Goal: Information Seeking & Learning: Learn about a topic

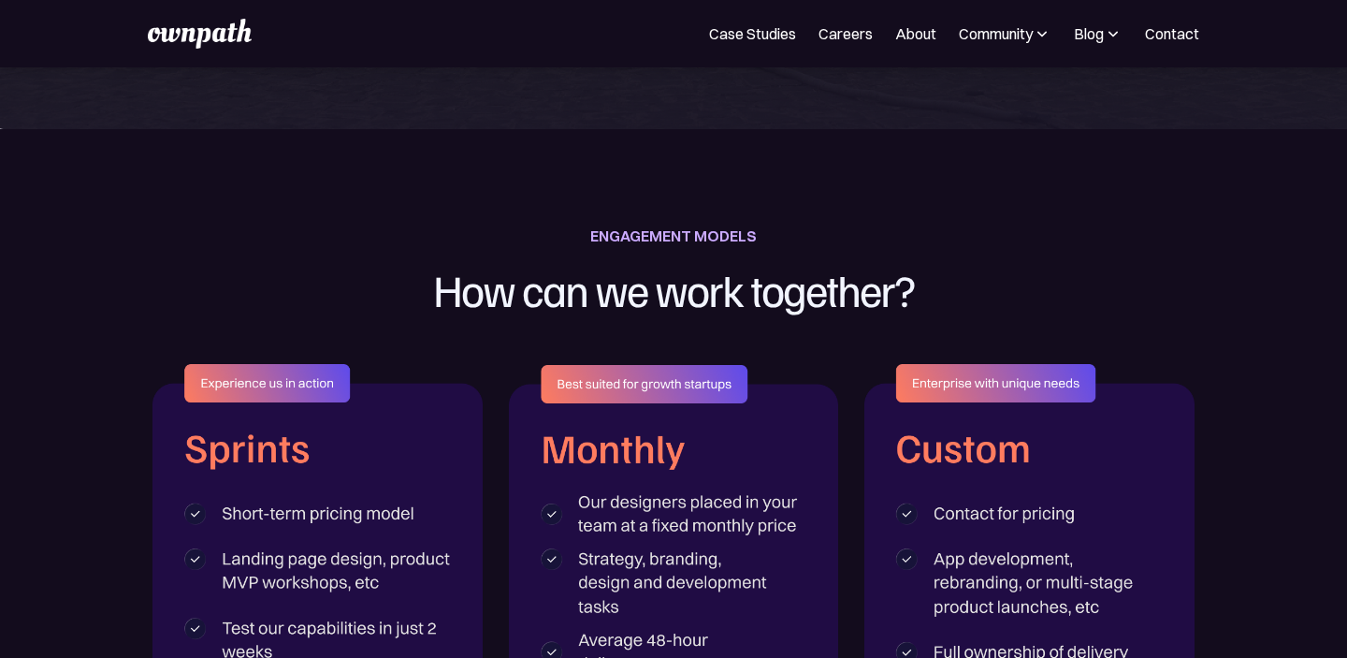
scroll to position [2841, 0]
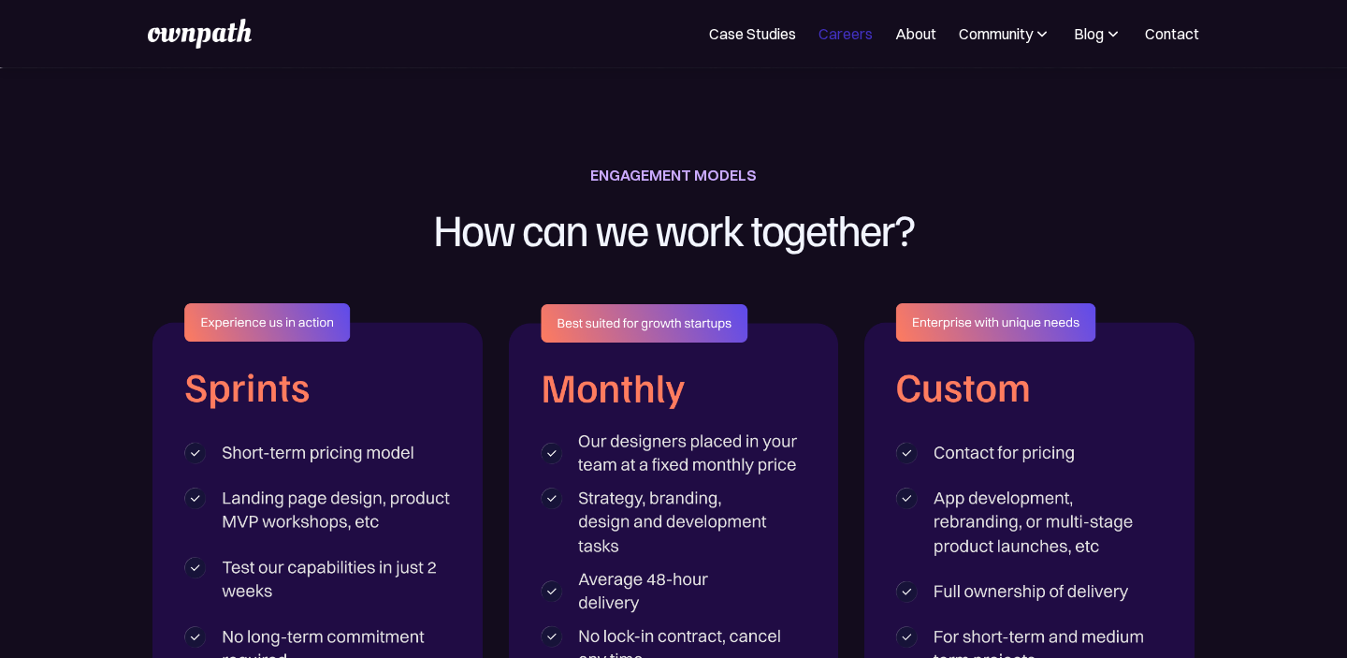
click at [831, 40] on link "Careers" at bounding box center [846, 33] width 54 height 22
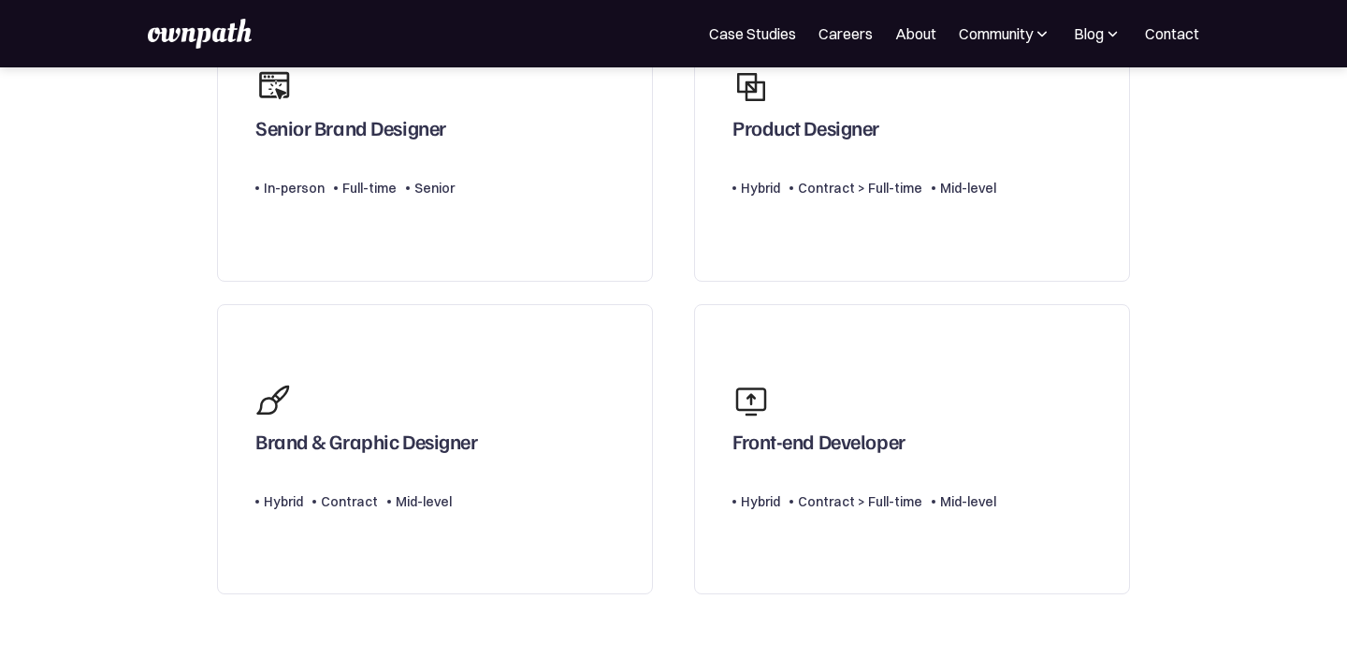
scroll to position [897, 0]
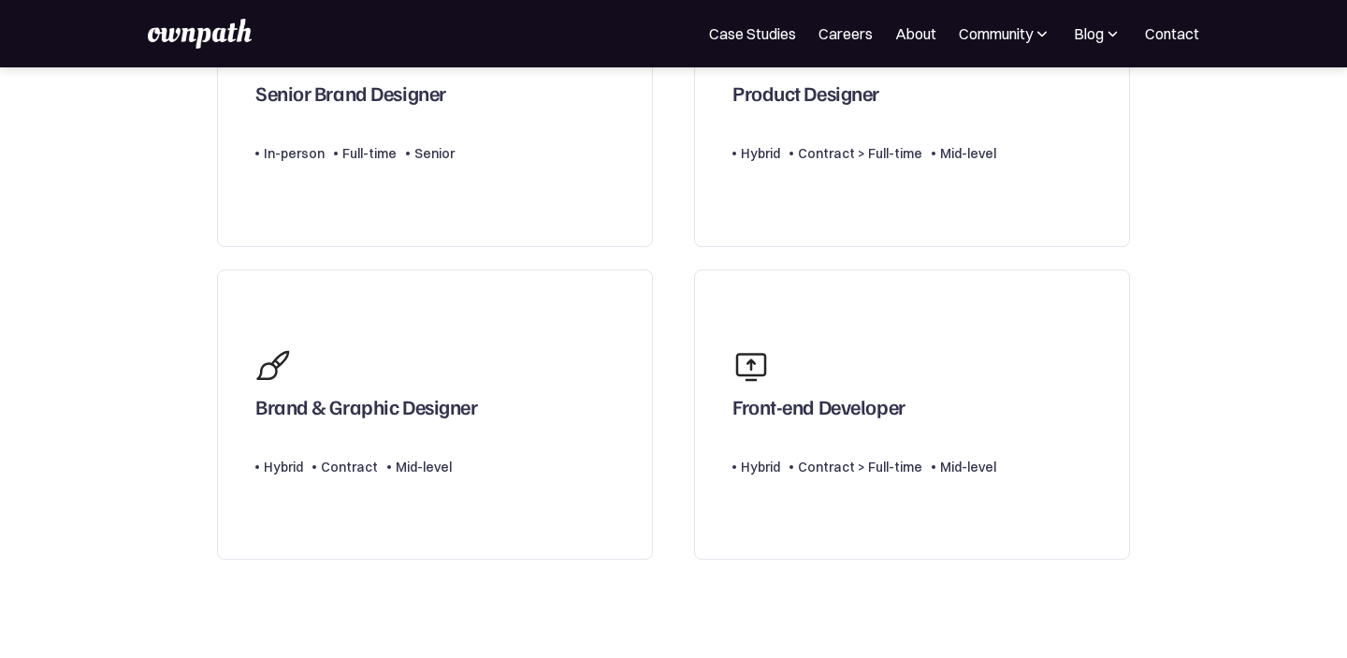
click at [920, 45] on div "For Companies Case Studies Careers About Community Events Resources Design Resi…" at bounding box center [673, 34] width 1051 height 30
click at [917, 33] on link "About" at bounding box center [915, 33] width 41 height 22
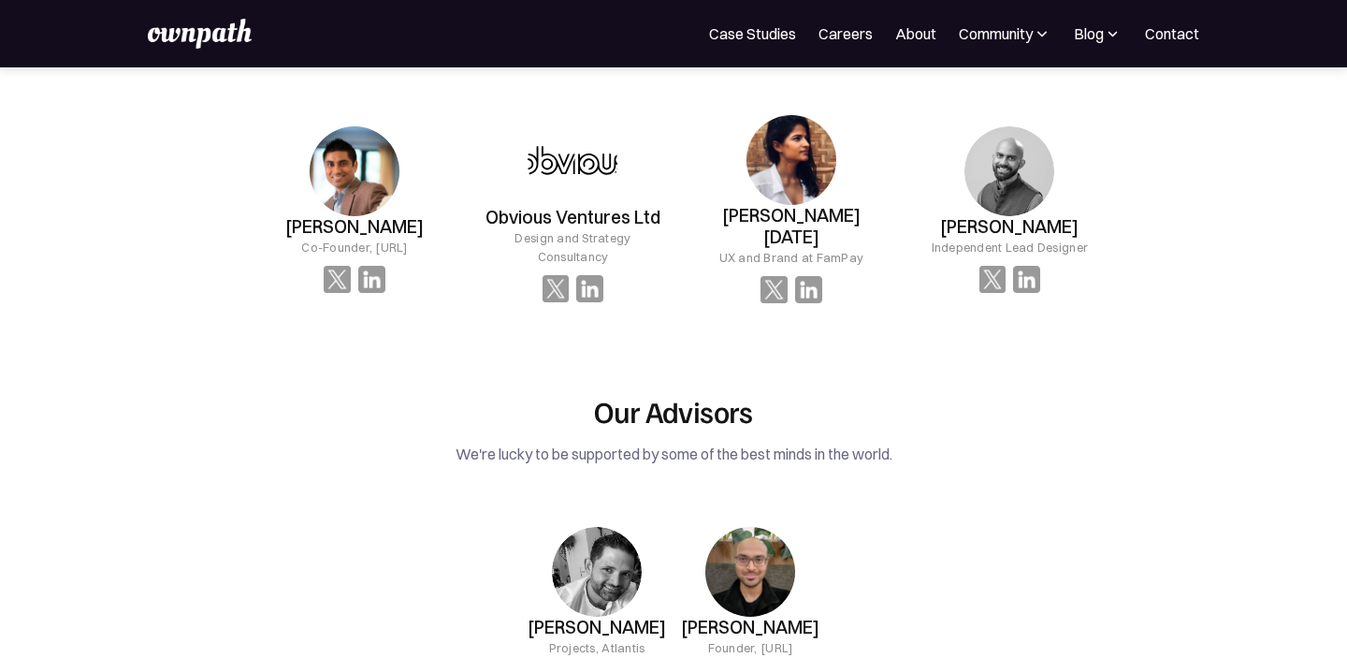
scroll to position [2329, 0]
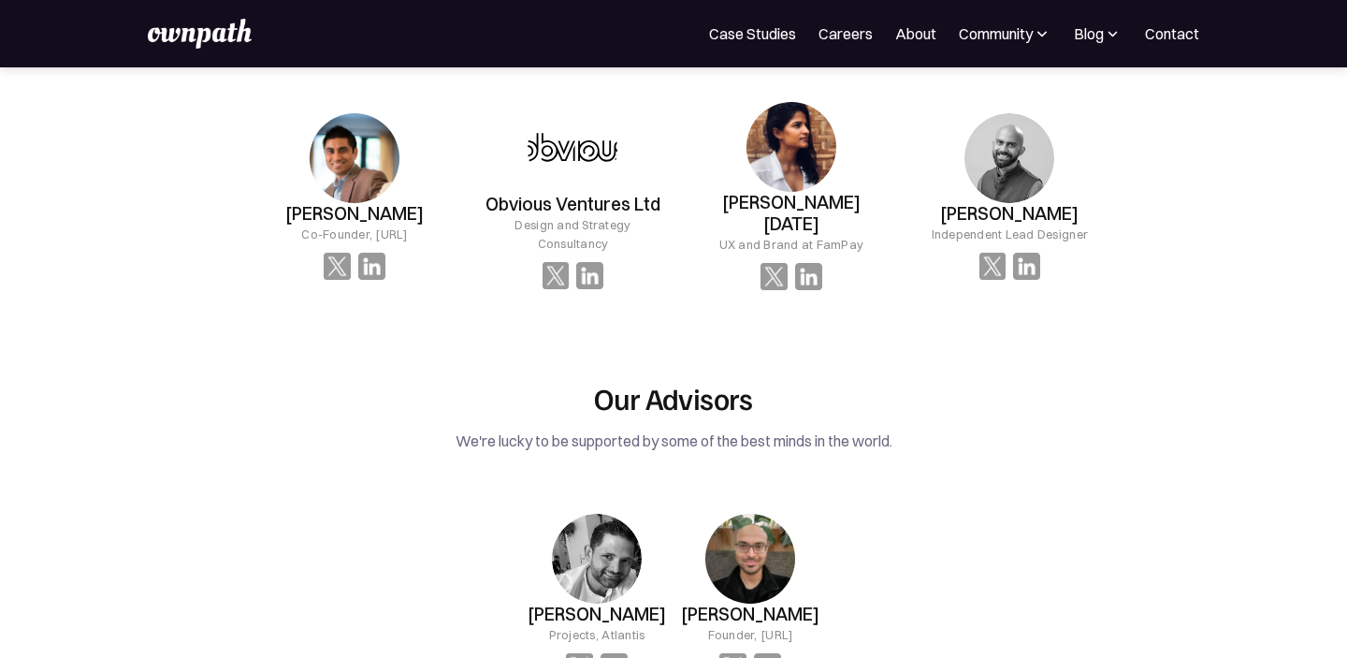
click at [211, 37] on img at bounding box center [199, 34] width 103 height 30
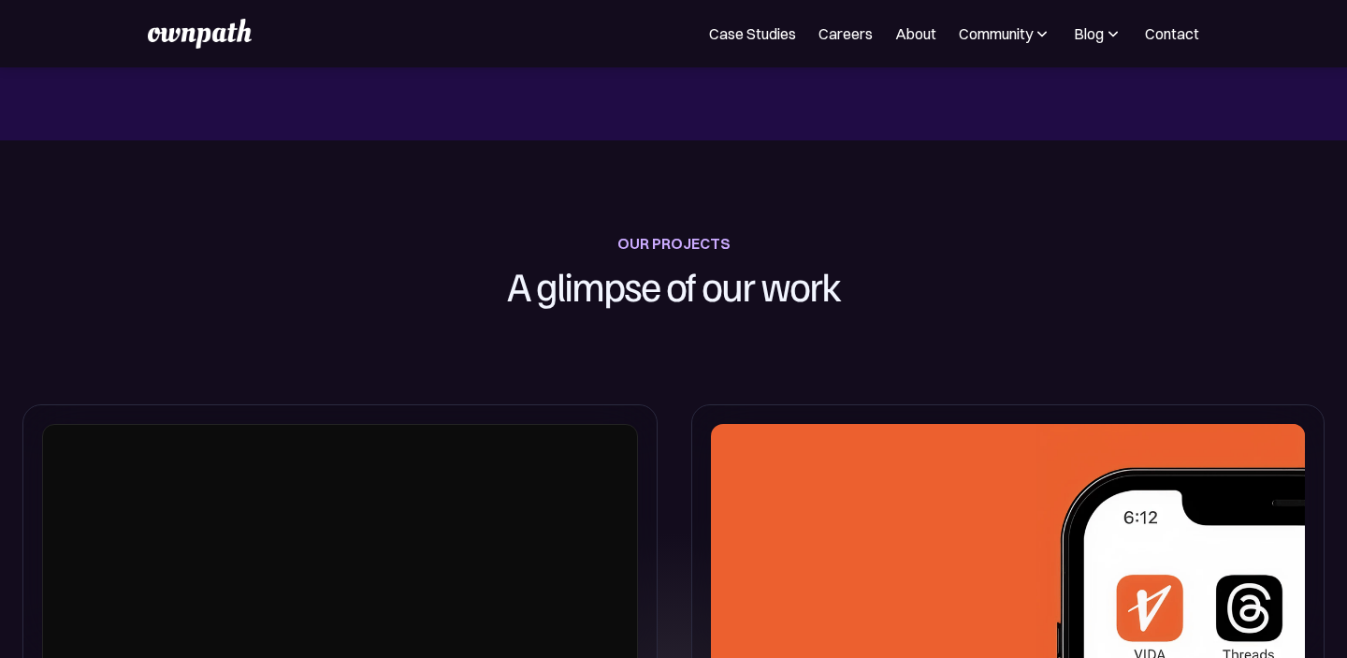
scroll to position [571, 0]
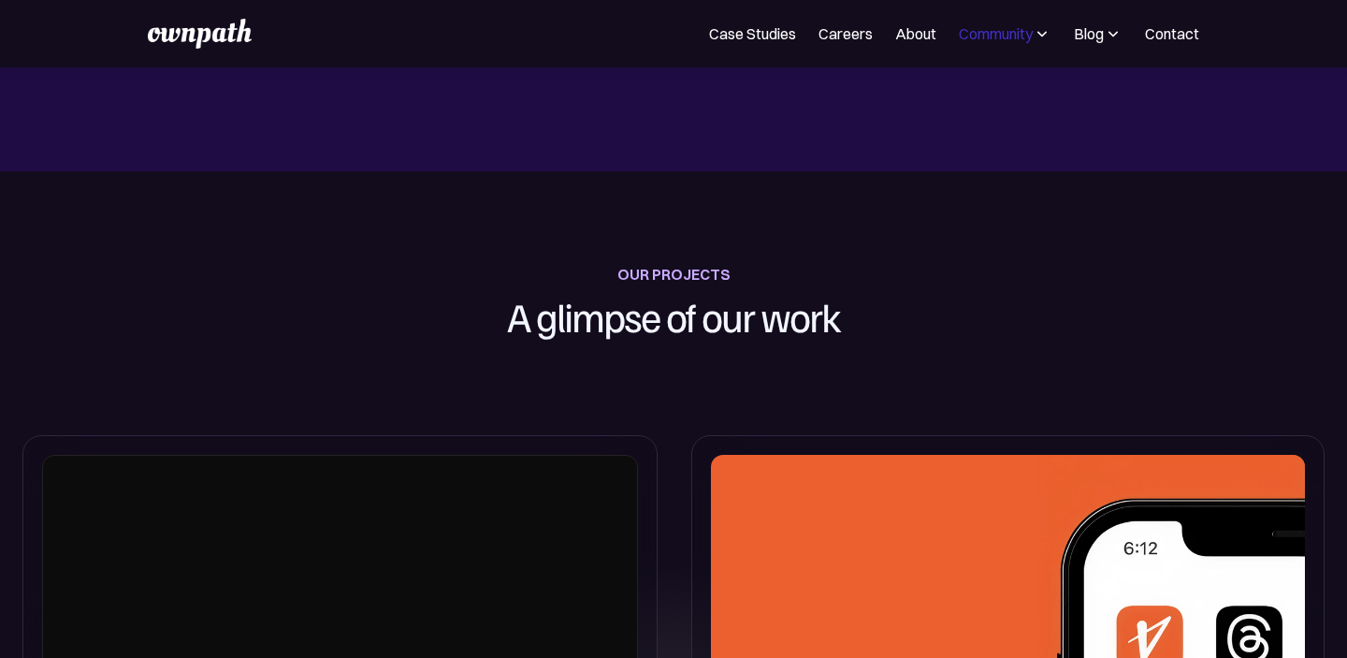
click at [988, 22] on div "Community" at bounding box center [996, 33] width 74 height 22
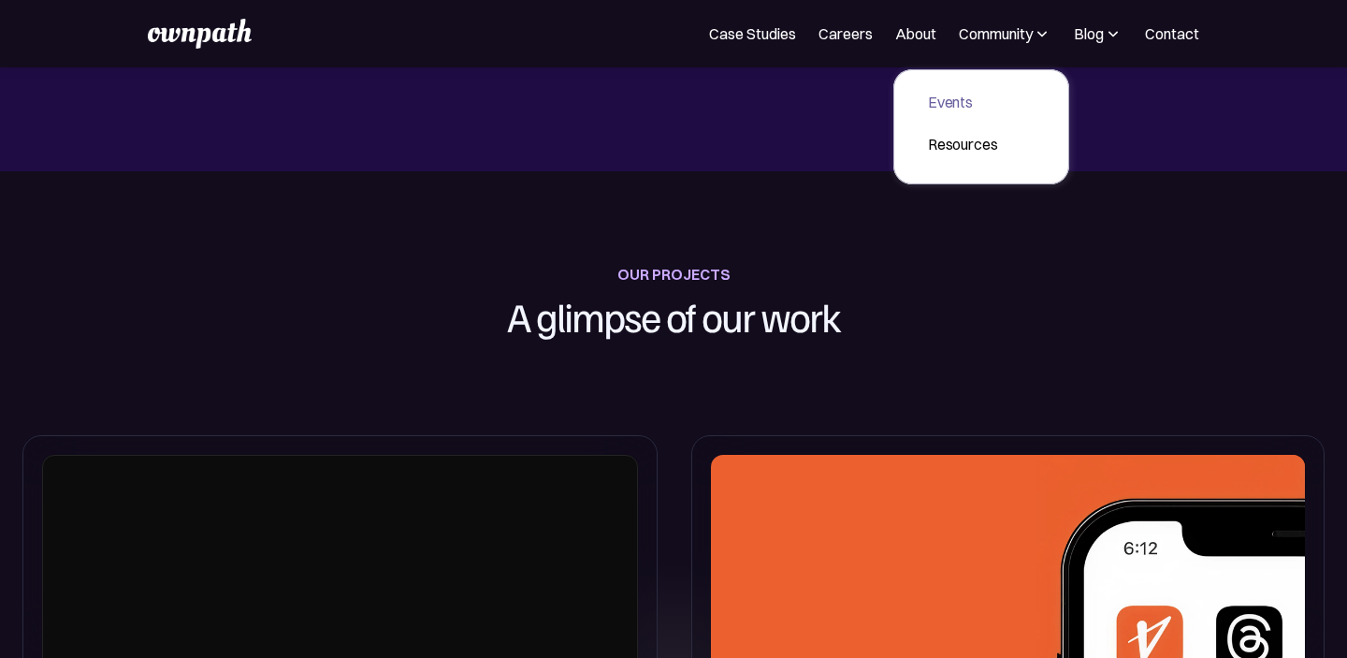
click at [967, 112] on div "Events" at bounding box center [963, 102] width 70 height 22
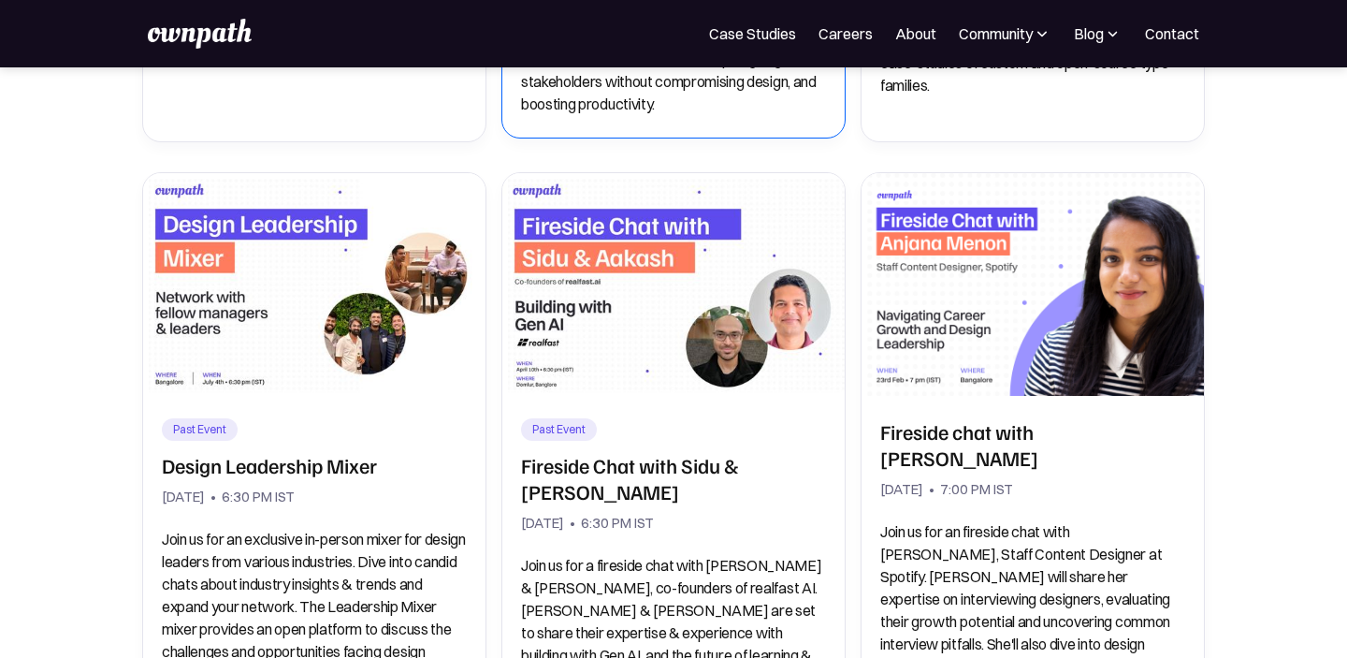
scroll to position [841, 0]
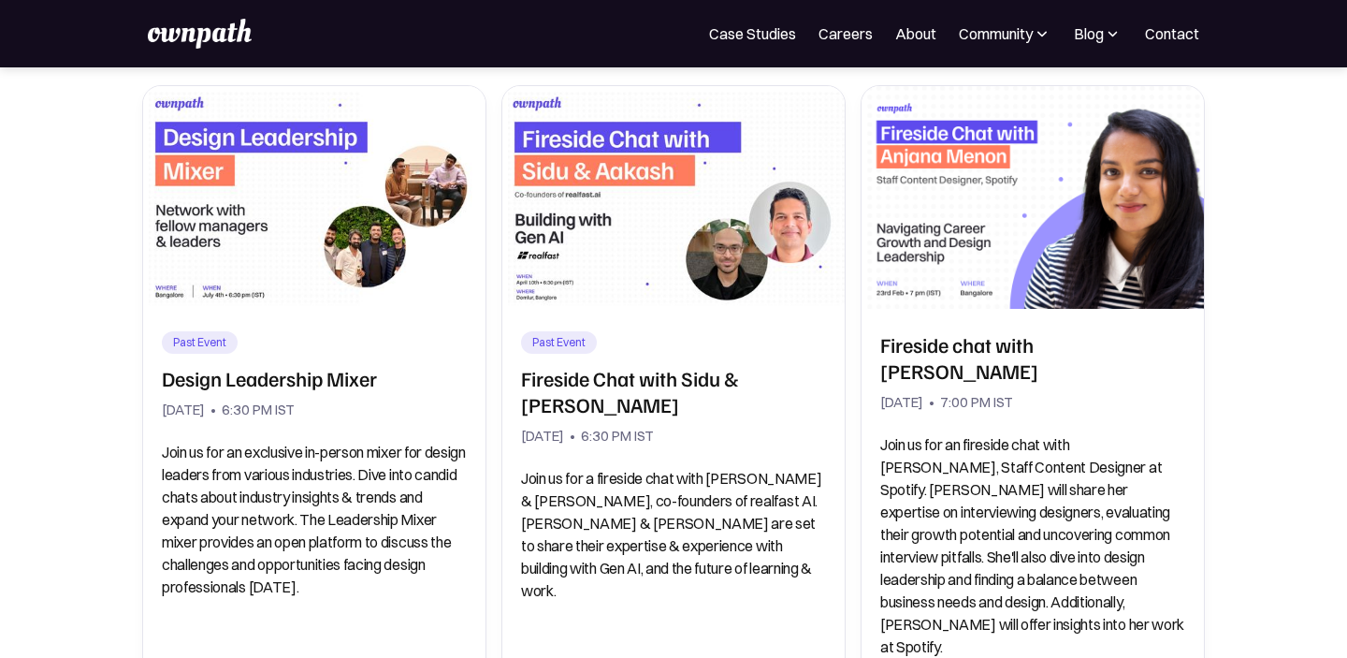
scroll to position [1123, 0]
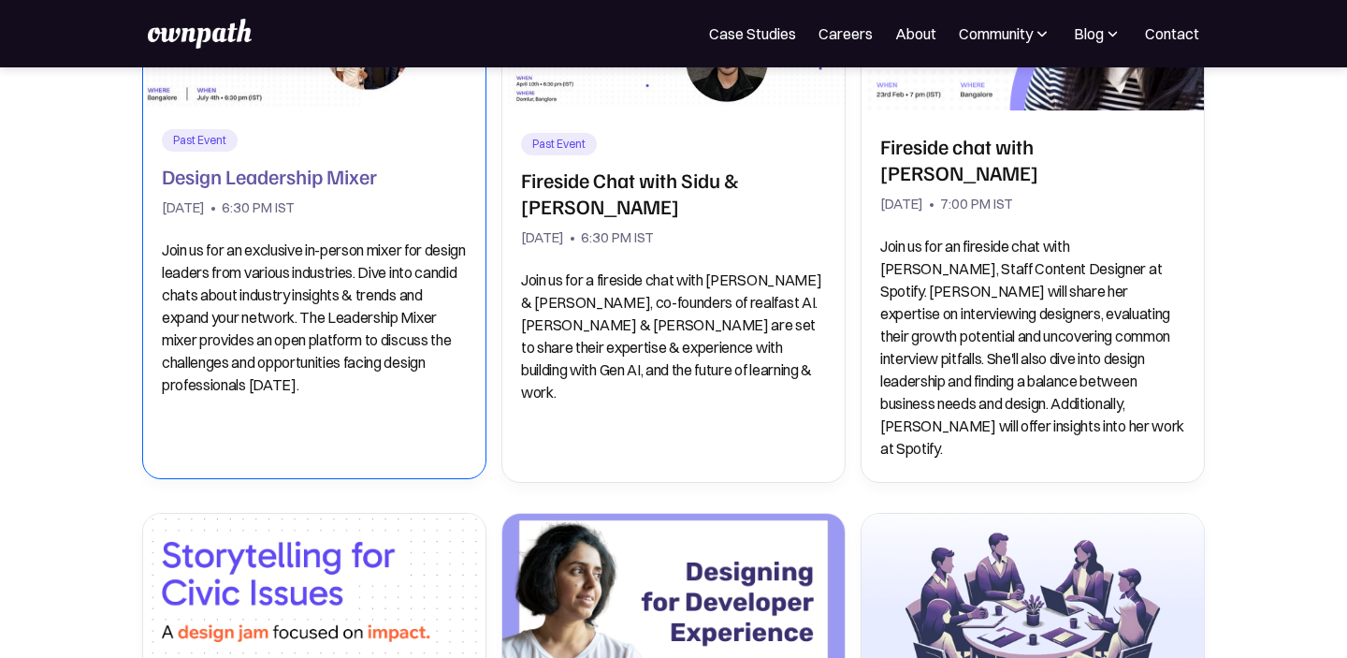
click at [355, 341] on p "Join us for an exclusive in-person mixer for design leaders from various indust…" at bounding box center [314, 317] width 305 height 157
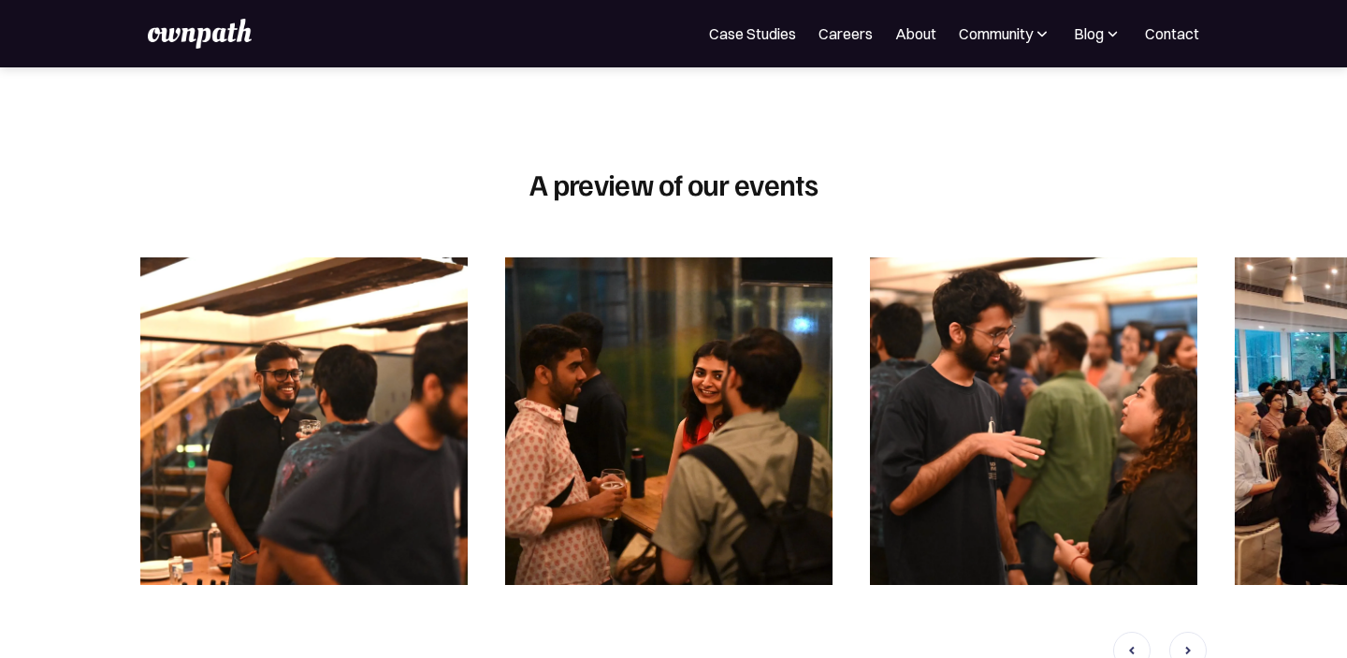
scroll to position [999, 0]
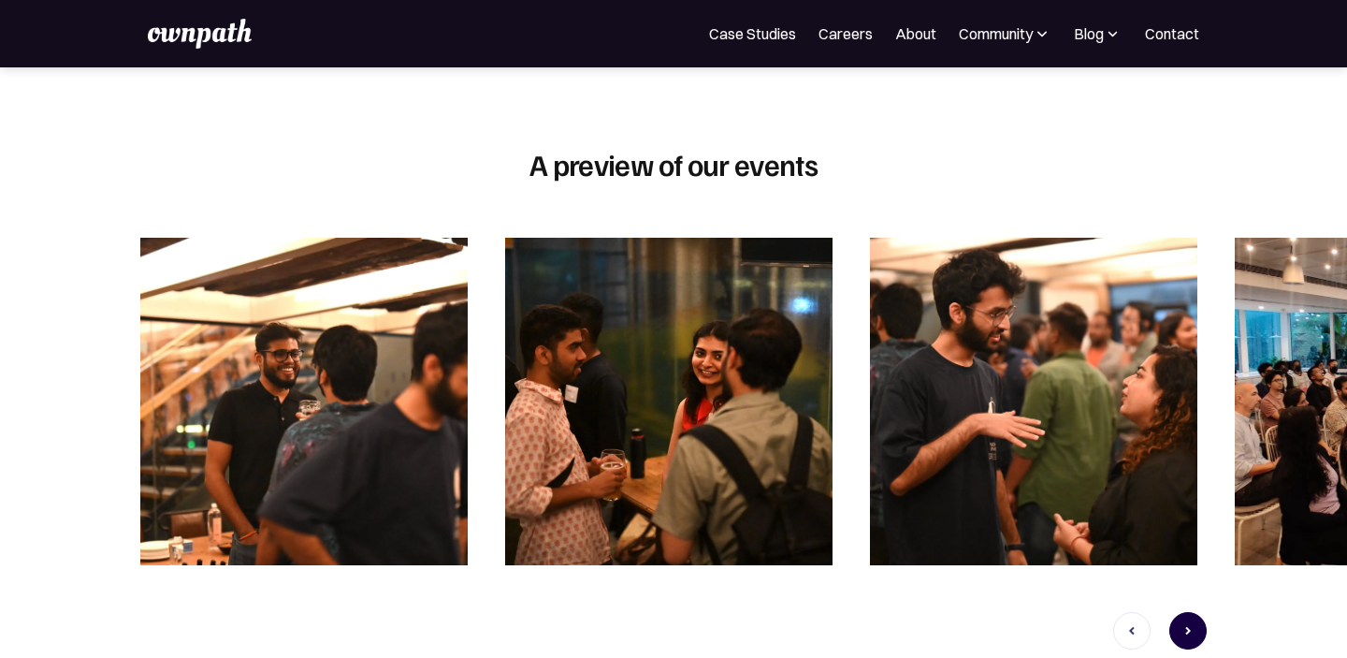
click at [1177, 637] on icon "next slide" at bounding box center [1188, 630] width 22 height 393
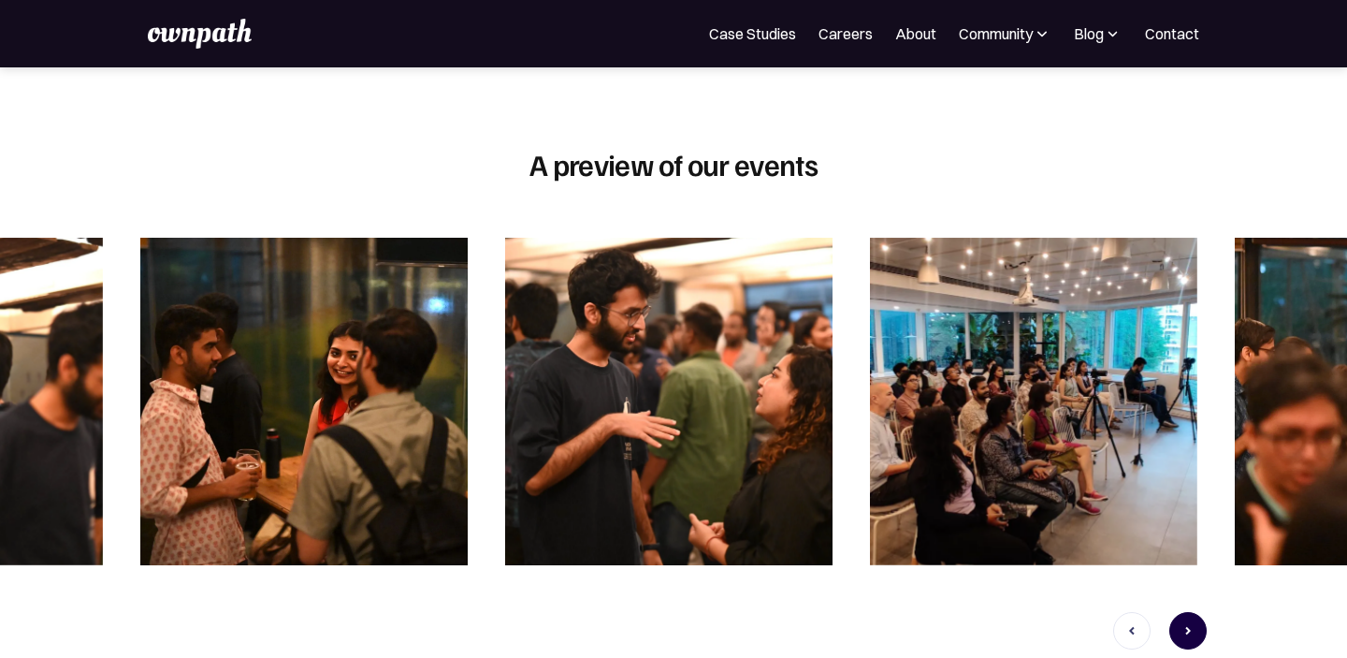
click at [1183, 636] on icon "next slide" at bounding box center [1188, 630] width 22 height 393
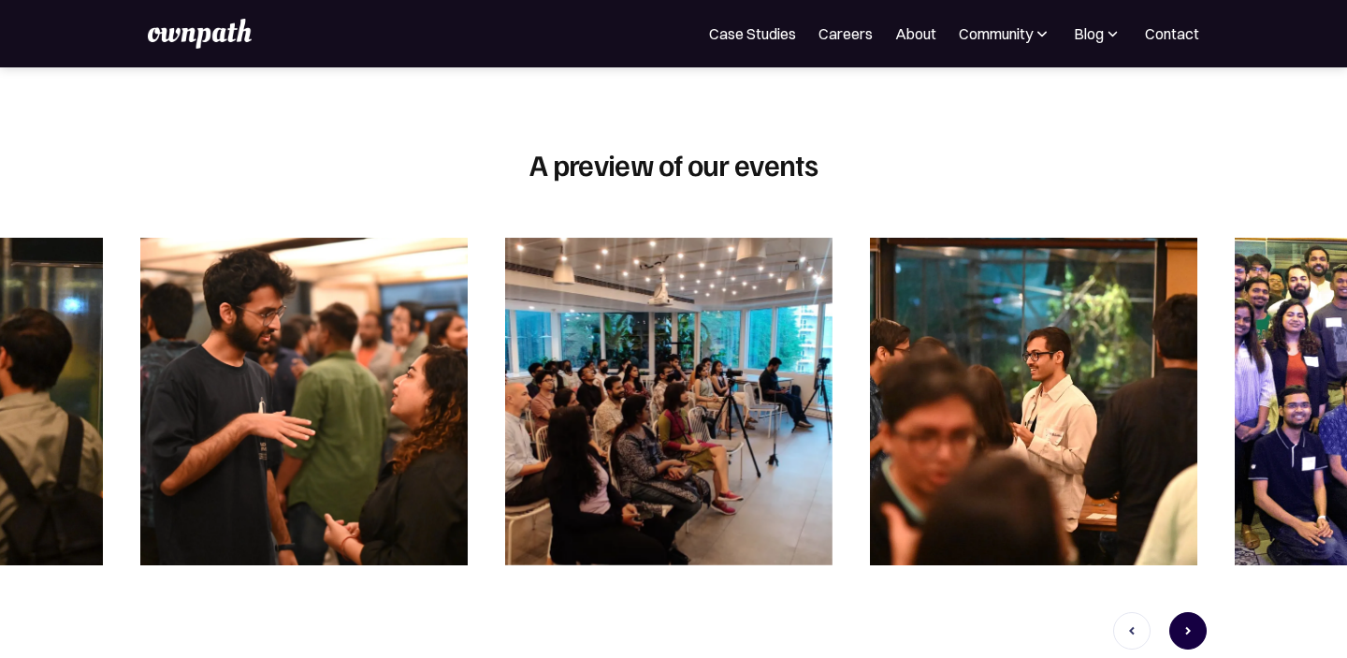
click at [1183, 636] on icon "next slide" at bounding box center [1188, 630] width 22 height 393
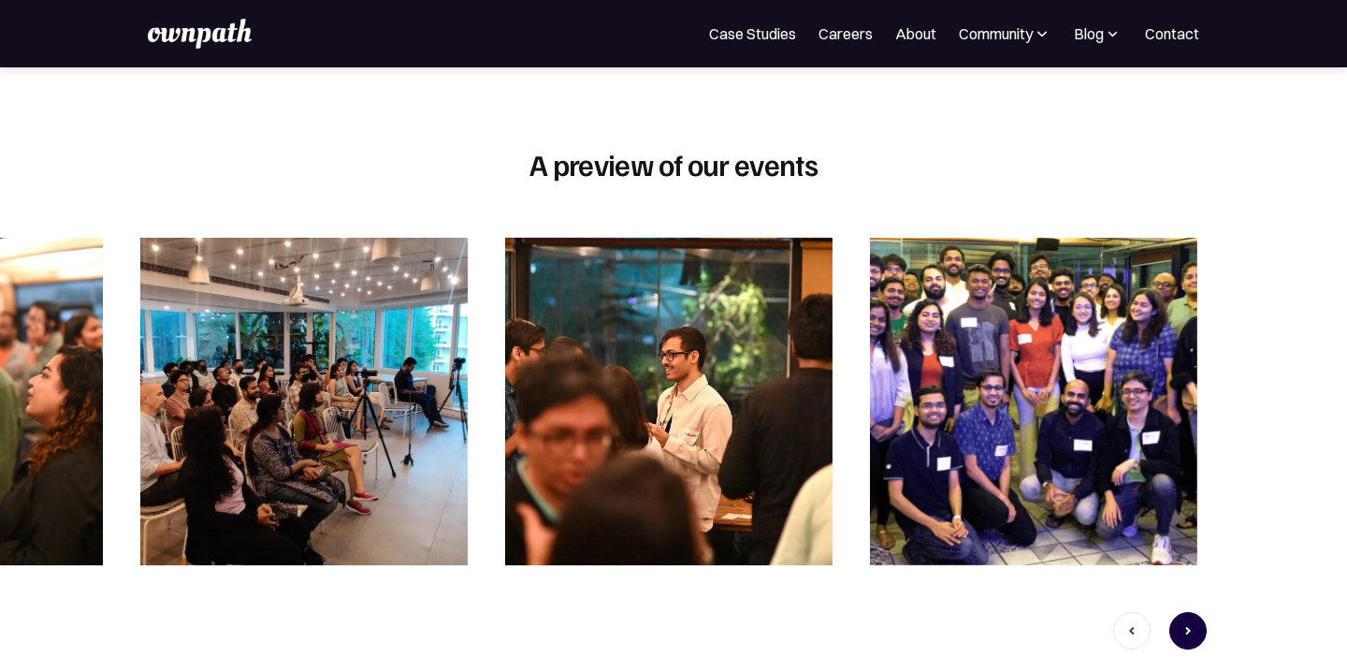
click at [1183, 636] on icon "next slide" at bounding box center [1188, 630] width 22 height 393
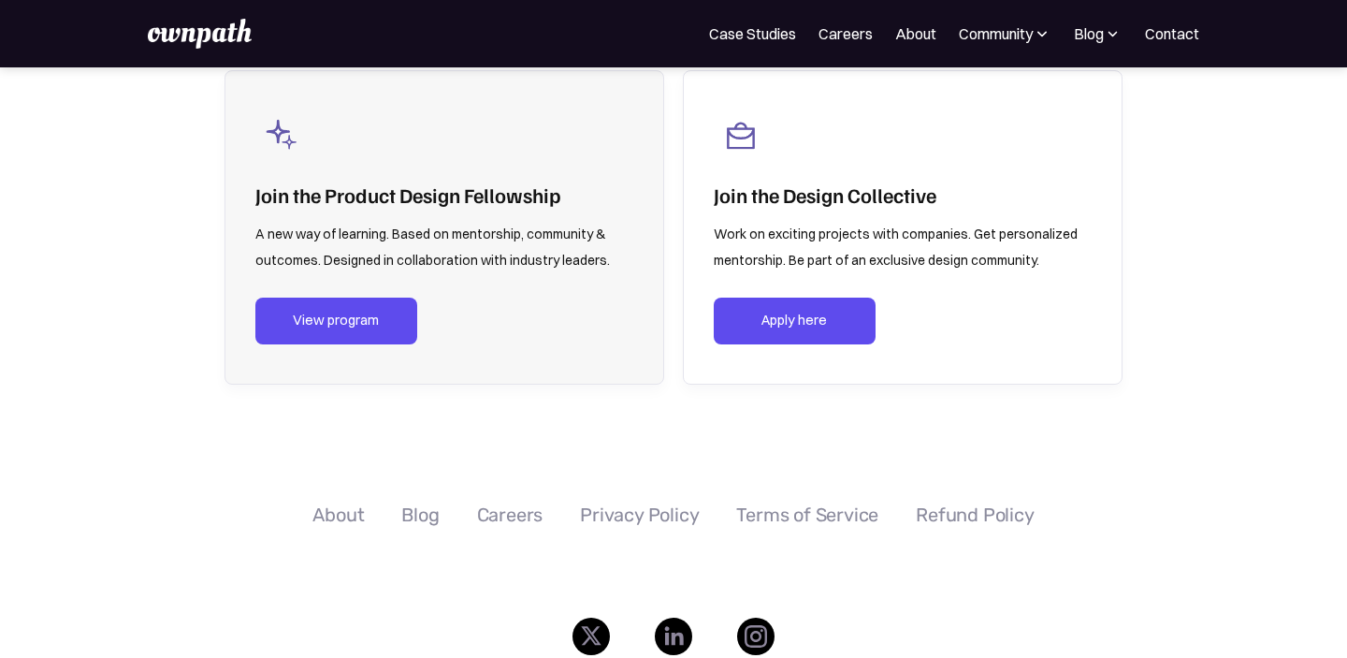
scroll to position [2686, 0]
